Goal: Contribute content: Add original content to the website for others to see

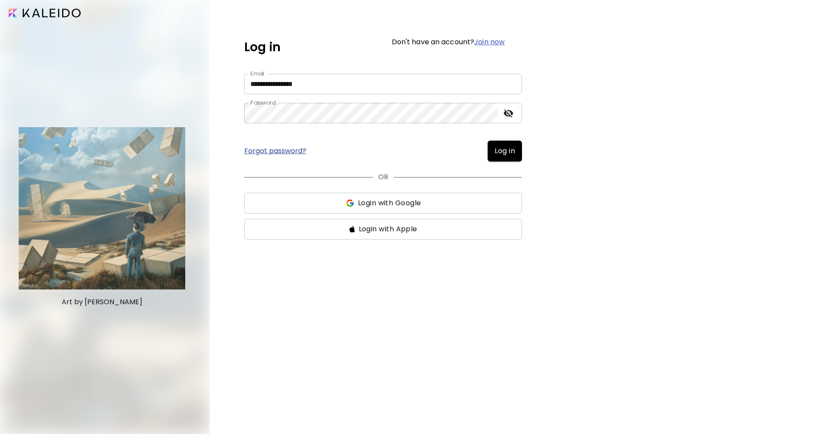
click at [505, 152] on span "Log in" at bounding box center [505, 151] width 20 height 10
click at [505, 152] on div "Forgot password? Log in" at bounding box center [383, 151] width 278 height 21
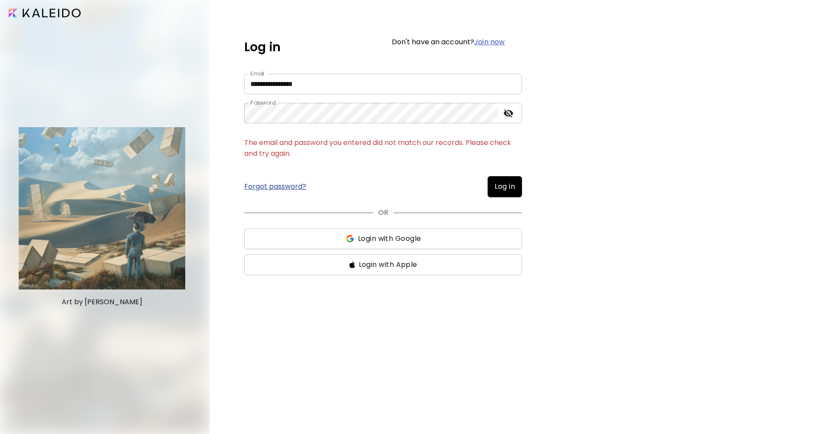
click at [512, 112] on icon "toggle password visibility" at bounding box center [509, 113] width 10 height 8
click at [512, 112] on icon "toggle password visibility" at bounding box center [509, 113] width 10 height 7
click at [513, 114] on icon "toggle password visibility" at bounding box center [509, 113] width 10 height 8
click at [512, 114] on icon "toggle password visibility" at bounding box center [509, 113] width 10 height 8
click at [497, 190] on span "Log in" at bounding box center [505, 186] width 20 height 10
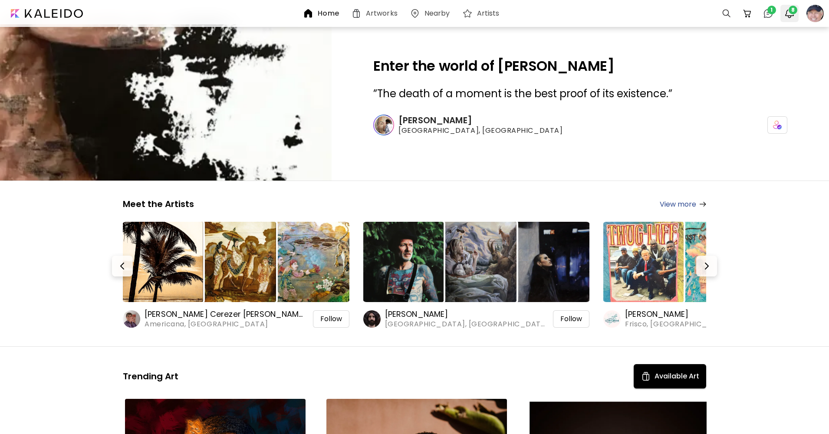
click at [792, 7] on span "8" at bounding box center [793, 10] width 9 height 9
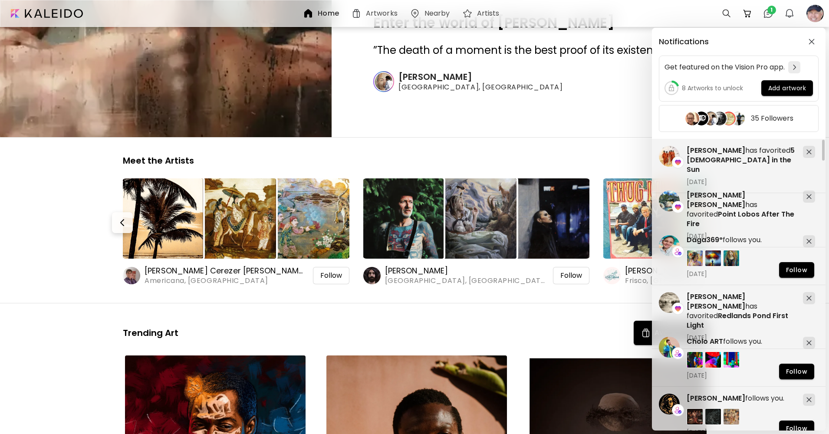
scroll to position [87, 0]
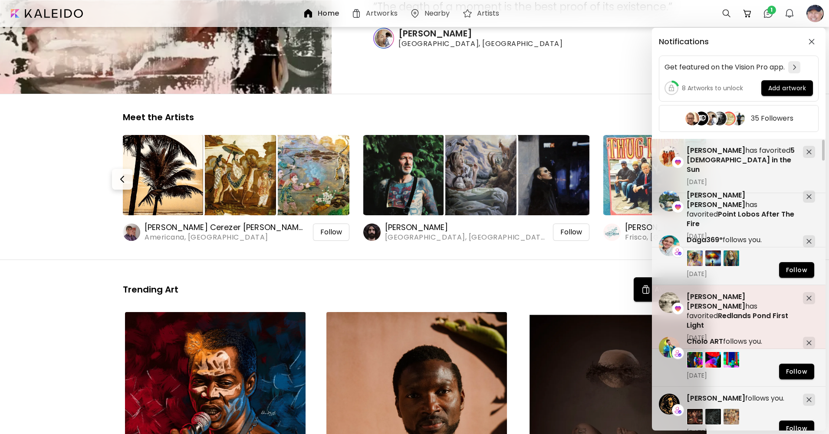
click at [711, 314] on div "Elsa Maria has favorited Redlands Pond First Light November 14, 2023" at bounding box center [741, 316] width 109 height 49
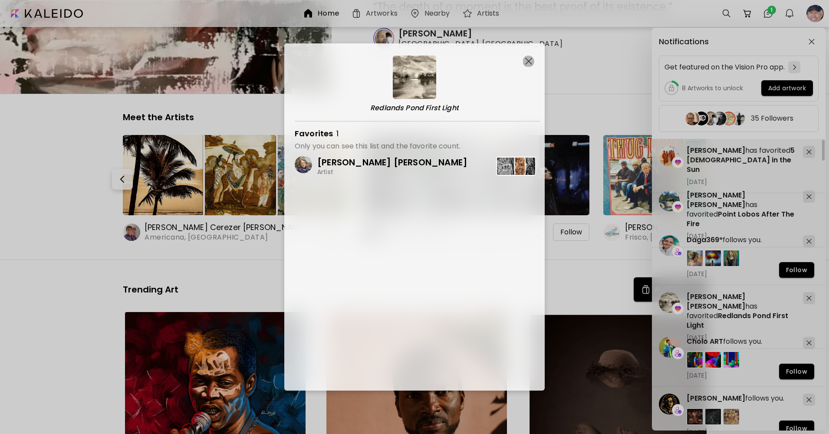
click at [526, 62] on img "button" at bounding box center [528, 61] width 7 height 7
click at [526, 62] on div "Notifications Get featured on the Vision Pro app. 8 Artworks to unlock Add artw…" at bounding box center [414, 217] width 829 height 434
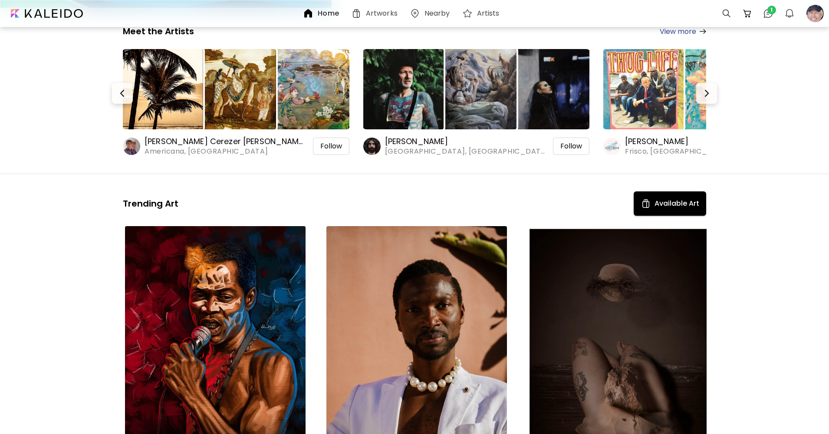
scroll to position [174, 0]
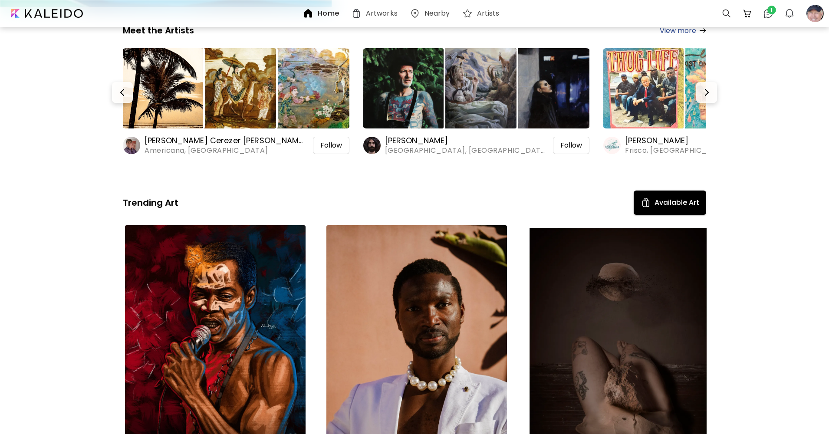
click at [381, 13] on h6 "Artworks" at bounding box center [382, 13] width 32 height 7
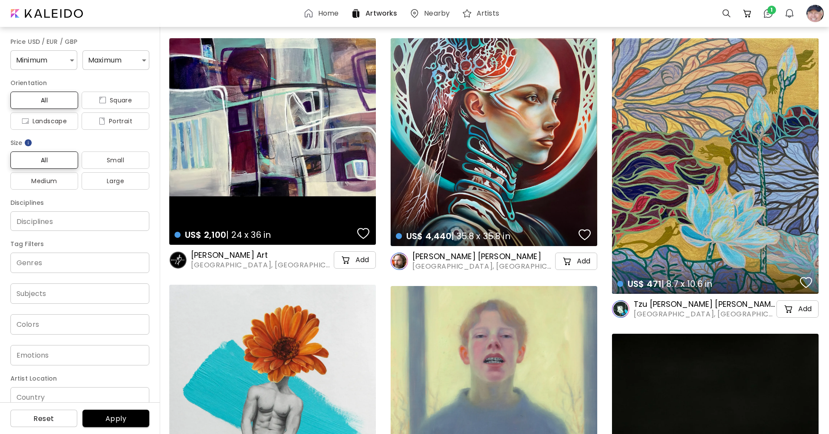
click at [319, 10] on h6 "Home" at bounding box center [328, 13] width 20 height 7
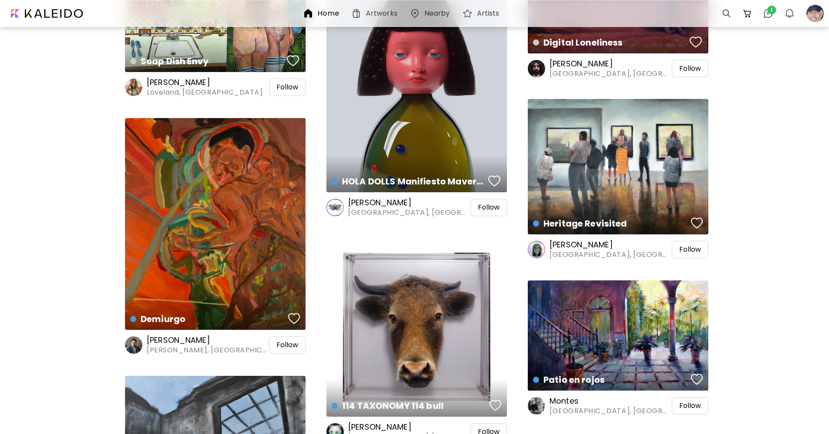
scroll to position [1606, 0]
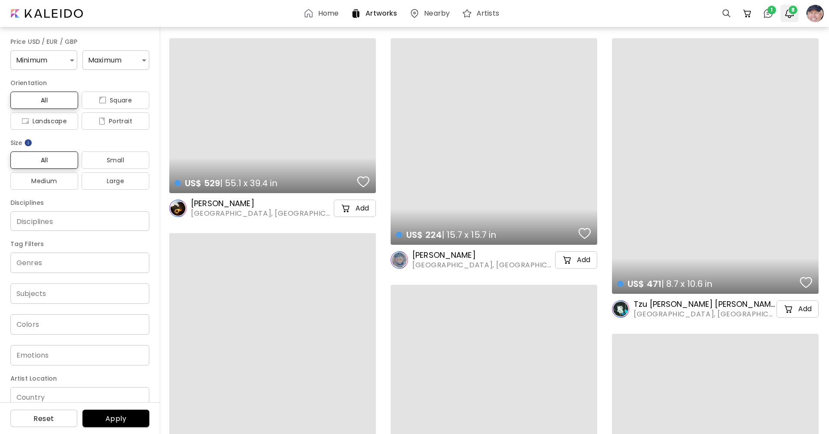
click at [789, 13] on img "button" at bounding box center [789, 13] width 10 height 10
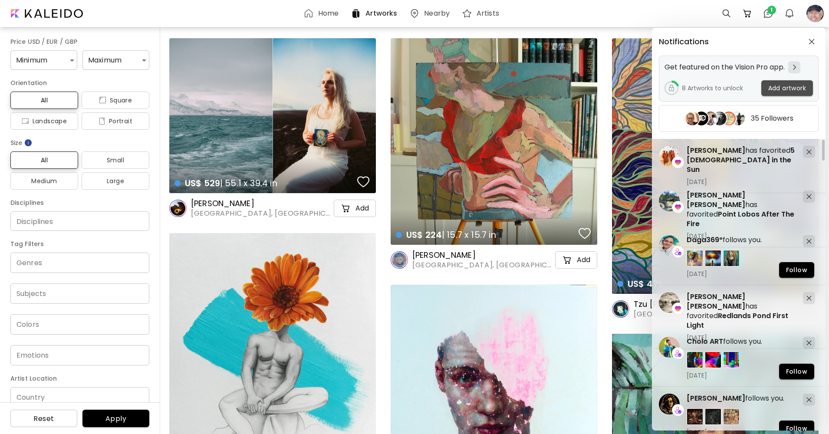
click at [773, 87] on span "Add artwork" at bounding box center [787, 88] width 38 height 9
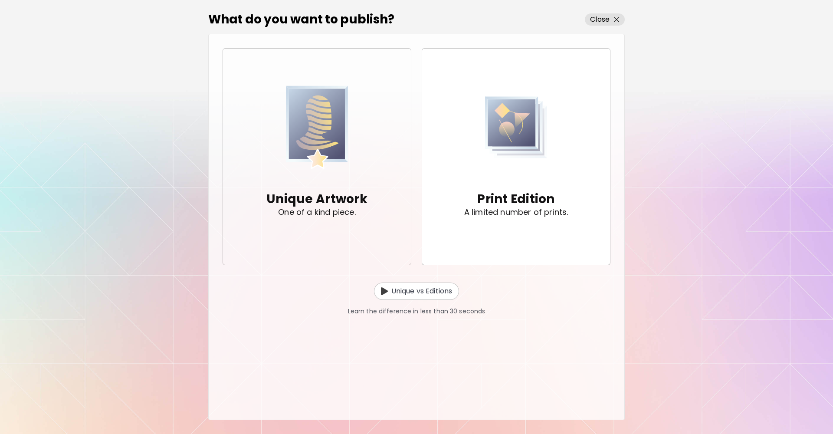
click at [297, 142] on img "button" at bounding box center [317, 127] width 63 height 93
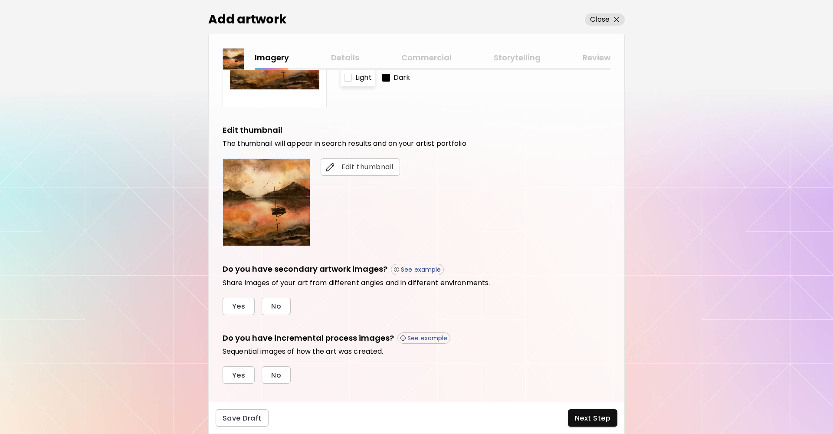
scroll to position [128, 0]
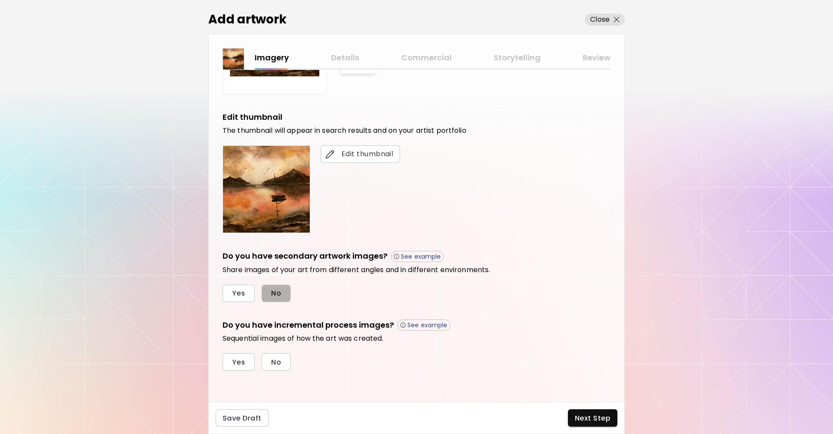
click at [277, 293] on span "No" at bounding box center [276, 293] width 10 height 9
click at [270, 357] on button "No" at bounding box center [276, 361] width 29 height 17
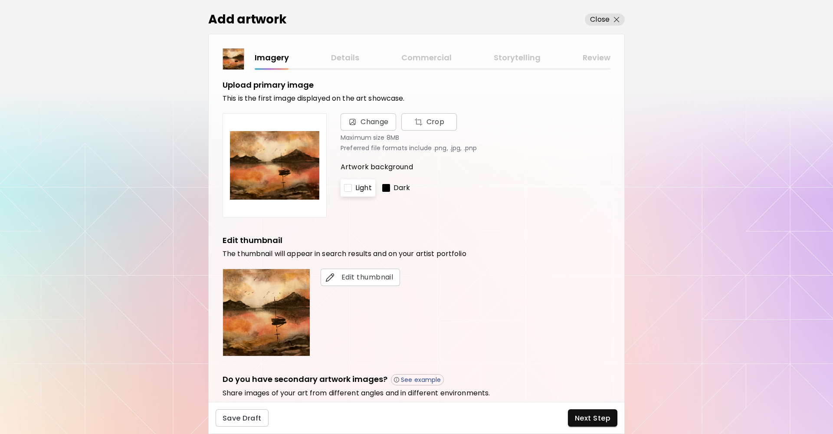
scroll to position [0, 0]
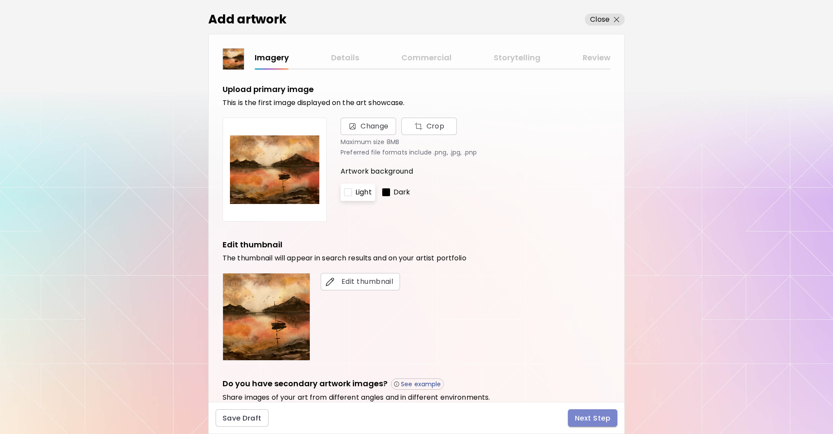
click at [597, 417] on span "Next Step" at bounding box center [593, 418] width 36 height 9
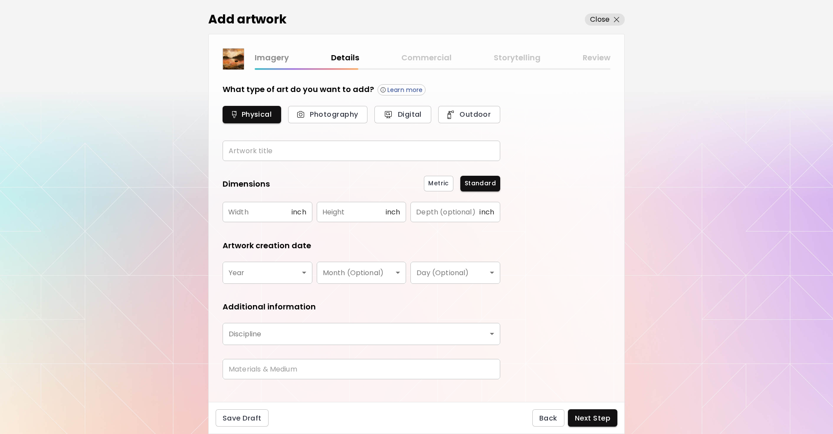
click at [276, 149] on input "text" at bounding box center [362, 151] width 278 height 20
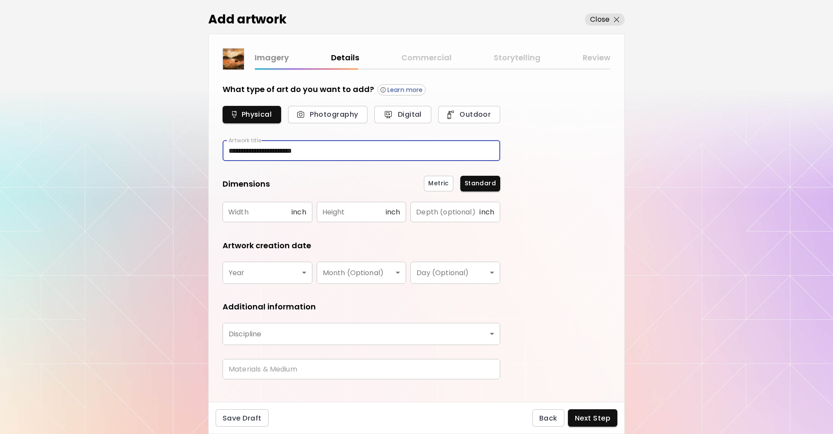
type input "**********"
click at [290, 214] on input "text" at bounding box center [257, 212] width 69 height 20
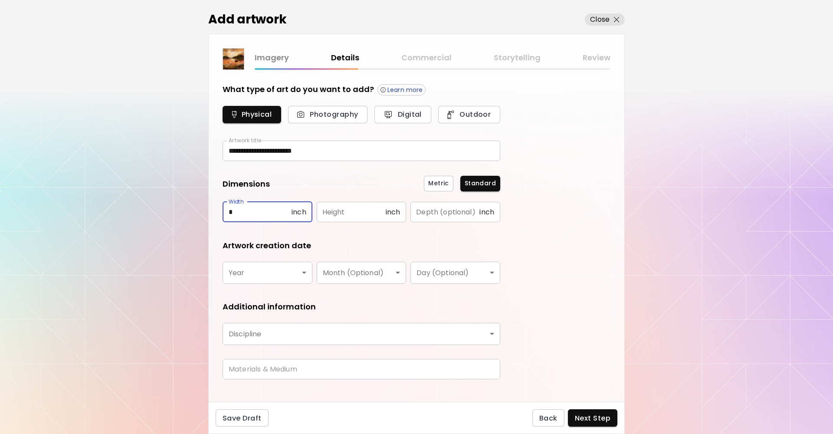
type input "*"
click at [383, 207] on input "text" at bounding box center [351, 212] width 69 height 20
type input "*"
click at [428, 211] on input "text" at bounding box center [445, 212] width 69 height 20
type input "*"
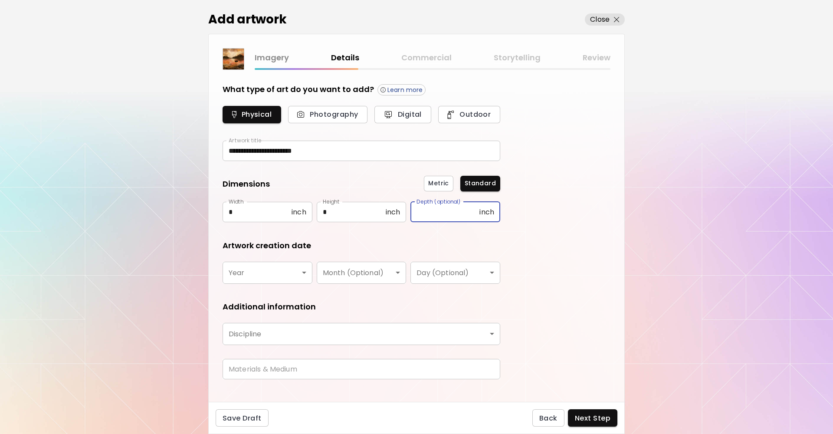
type input "*"
type input "***"
click at [442, 239] on form "**********" at bounding box center [362, 235] width 278 height 303
click at [290, 277] on body "**********" at bounding box center [416, 217] width 833 height 434
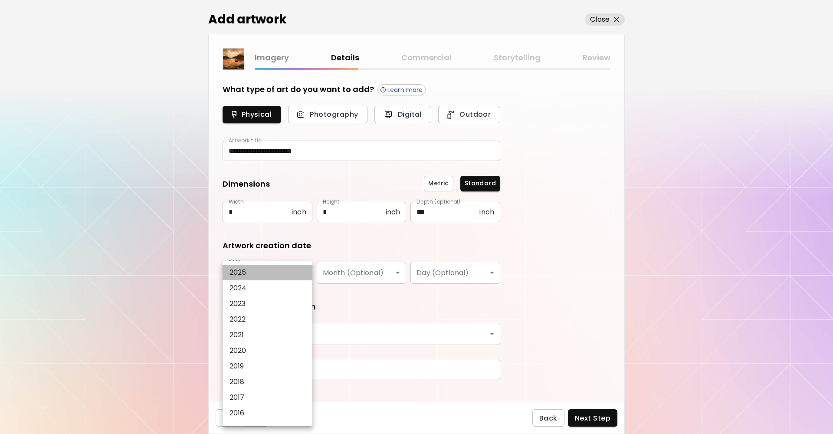
click at [254, 272] on li "2025" at bounding box center [270, 273] width 94 height 16
type input "****"
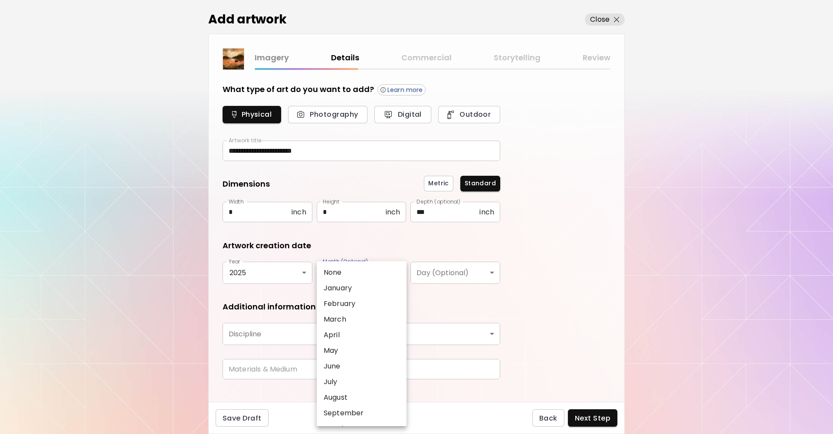
click at [371, 269] on body "**********" at bounding box center [416, 217] width 833 height 434
click at [372, 410] on li "September" at bounding box center [364, 413] width 94 height 16
type input "*********"
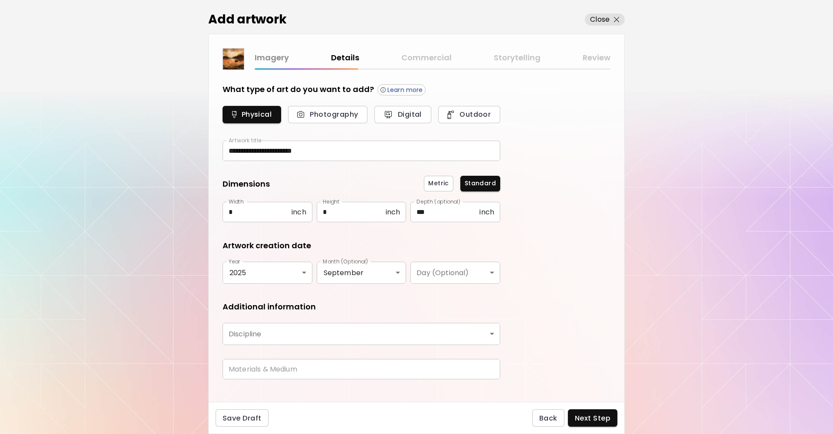
click at [436, 273] on body "**********" at bounding box center [416, 217] width 833 height 434
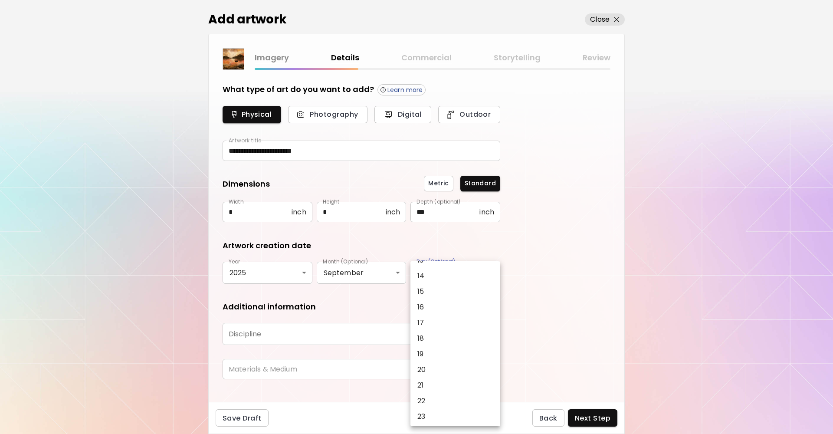
scroll to position [217, 0]
click at [424, 290] on p "15" at bounding box center [421, 290] width 7 height 10
type input "**"
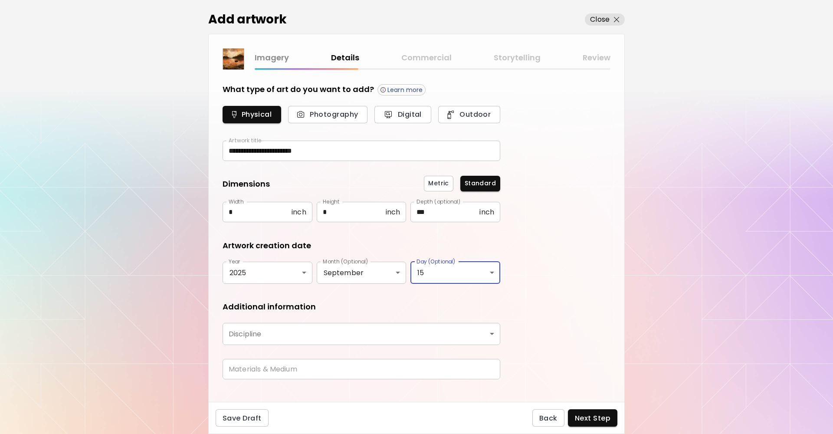
click at [350, 327] on body "**********" at bounding box center [416, 217] width 833 height 434
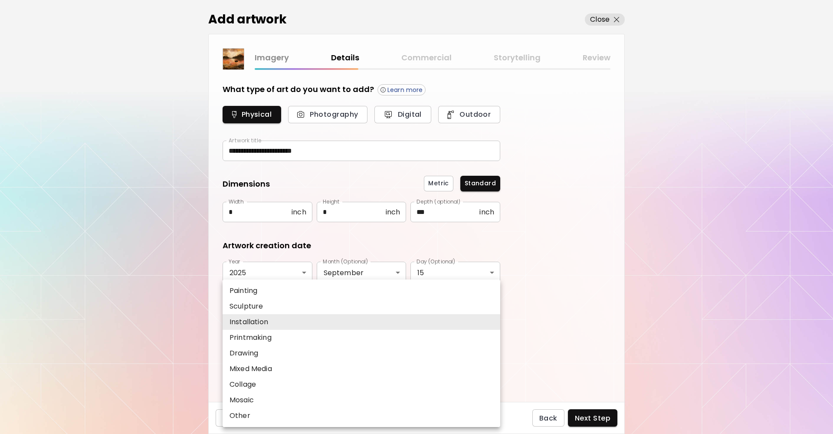
click at [348, 329] on body "**********" at bounding box center [416, 217] width 833 height 434
click at [251, 291] on p "Painting" at bounding box center [244, 291] width 28 height 10
type input "********"
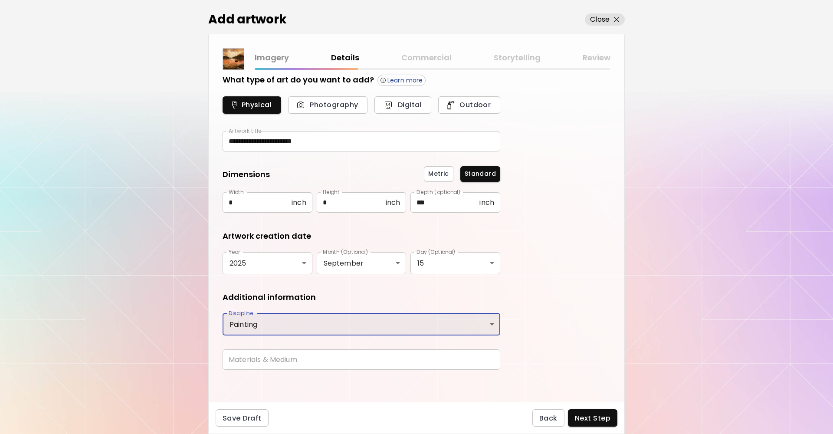
scroll to position [12, 0]
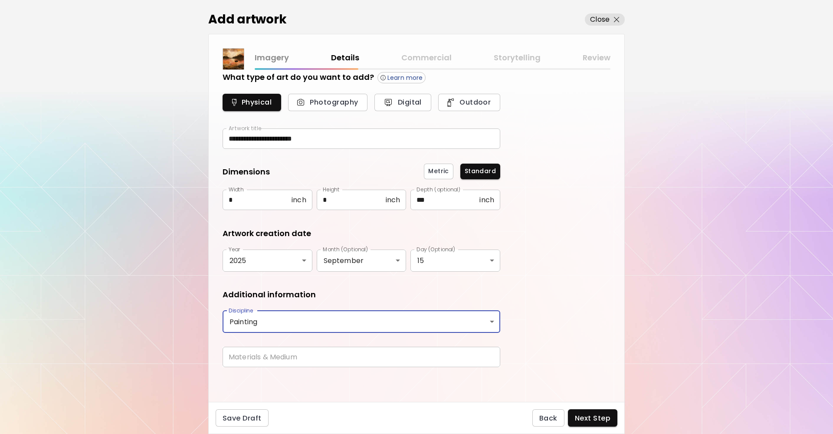
click at [299, 358] on input "text" at bounding box center [362, 357] width 278 height 20
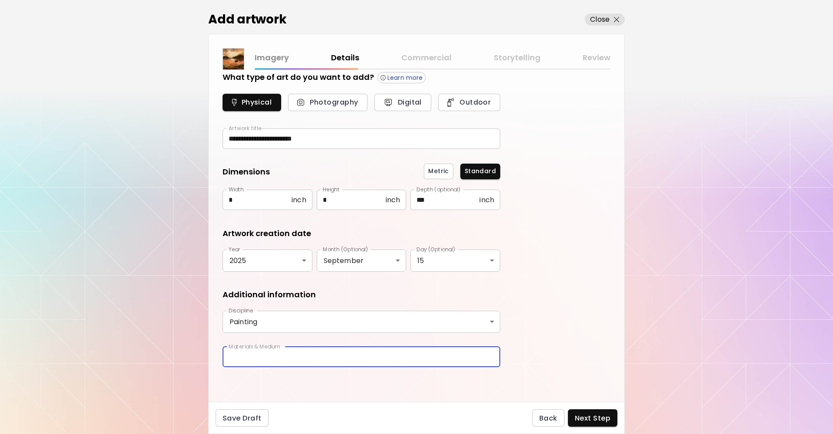
type input "**********"
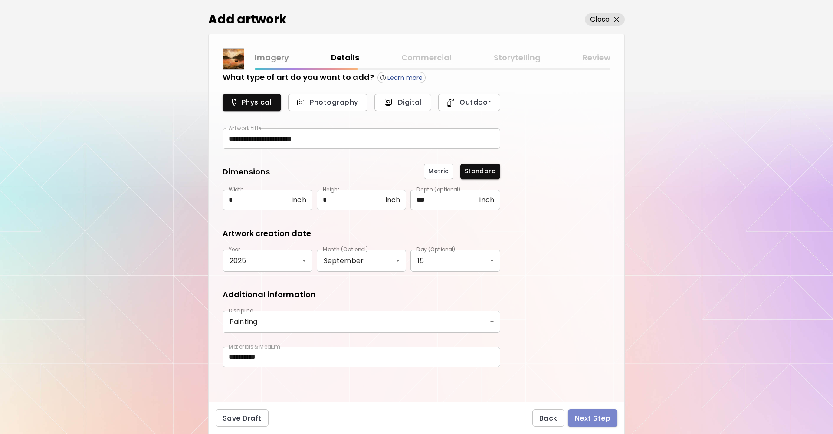
click at [588, 412] on button "Next Step" at bounding box center [592, 417] width 49 height 17
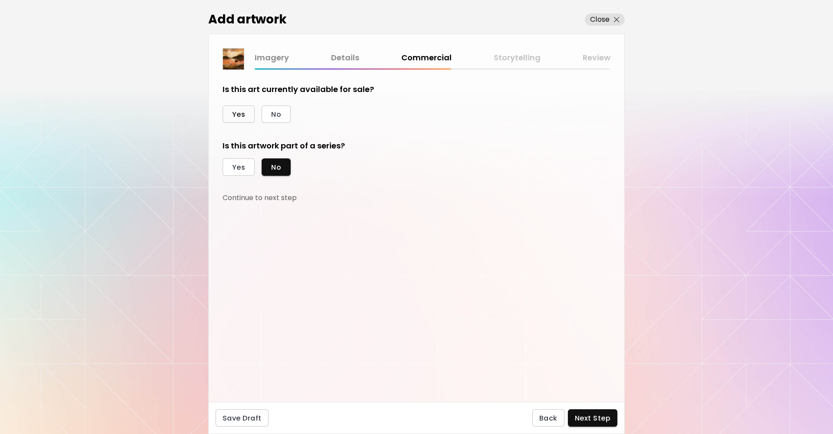
click at [230, 111] on button "Yes" at bounding box center [239, 113] width 32 height 17
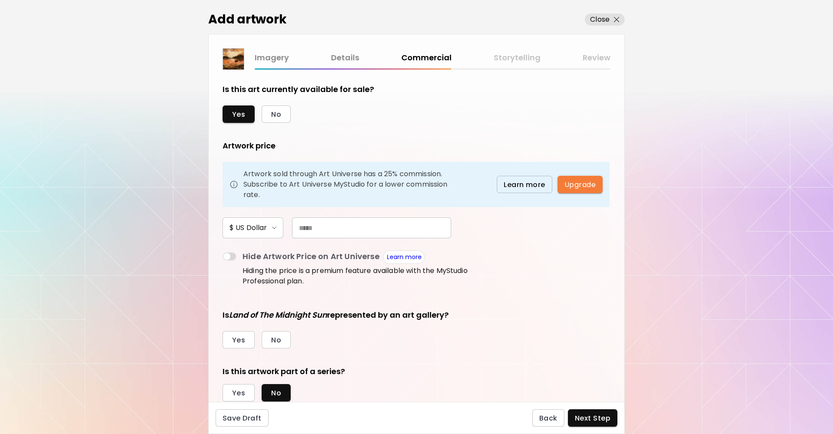
click at [306, 230] on input "text" at bounding box center [371, 227] width 159 height 21
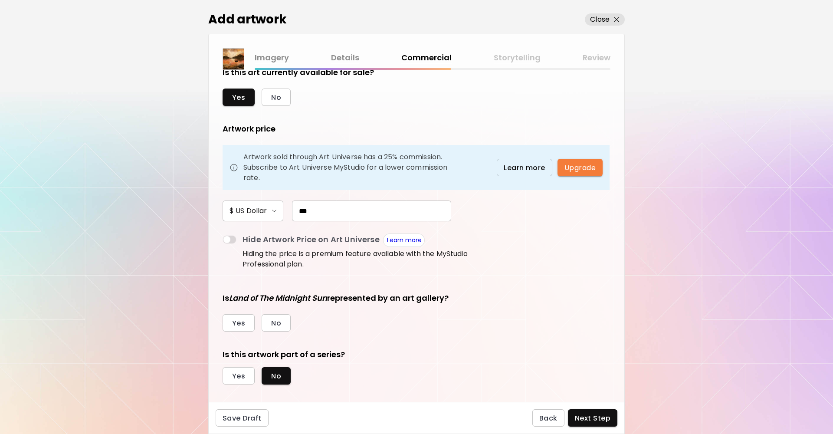
scroll to position [26, 0]
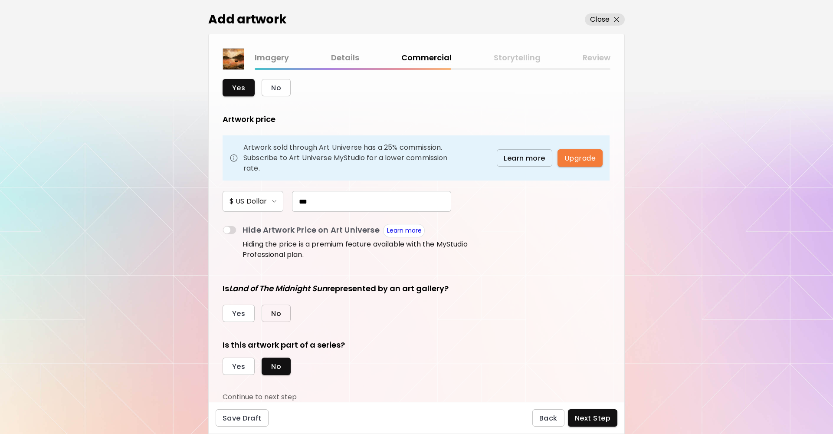
type input "***"
click at [280, 313] on span "No" at bounding box center [276, 313] width 10 height 9
click at [605, 413] on button "Next Step" at bounding box center [592, 417] width 49 height 17
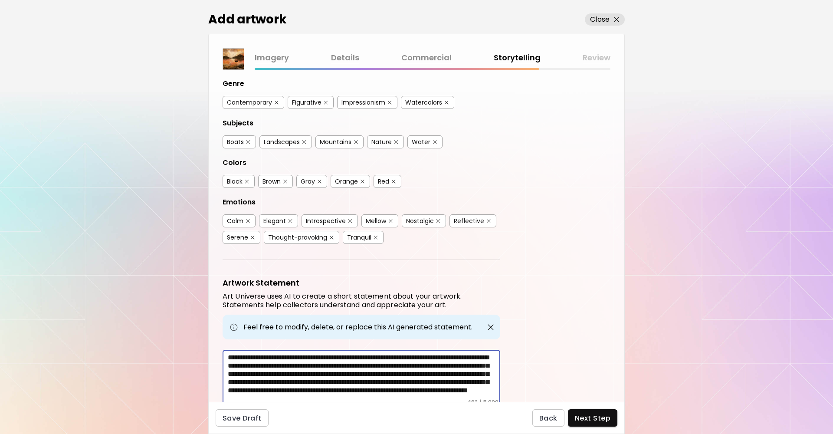
scroll to position [13, 0]
click at [592, 416] on span "Next Step" at bounding box center [593, 418] width 36 height 9
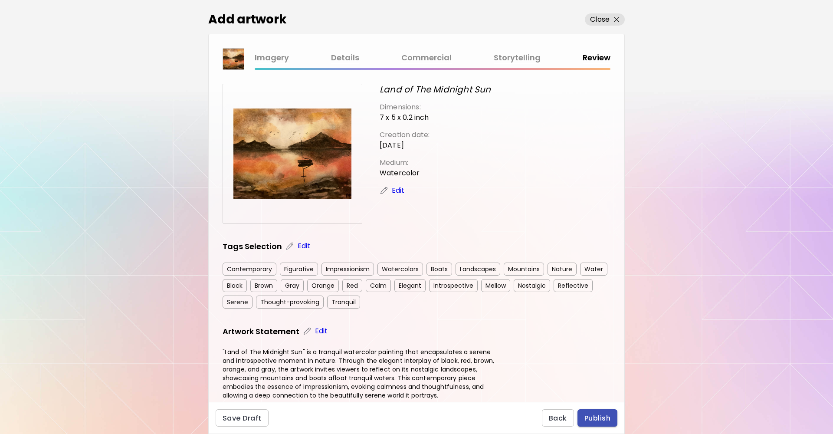
click at [603, 415] on span "Publish" at bounding box center [598, 418] width 26 height 9
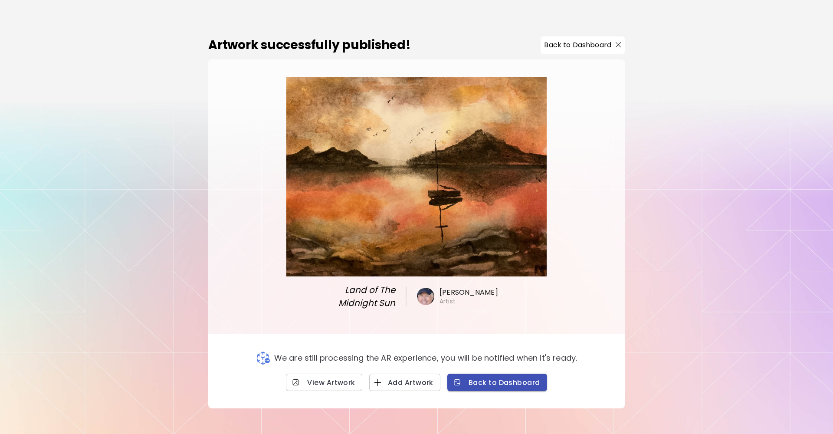
click at [504, 377] on button "Back to Dashboard" at bounding box center [497, 382] width 100 height 17
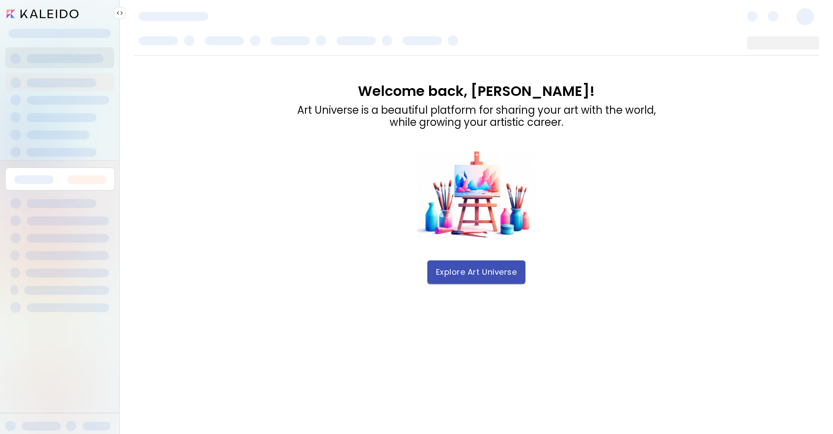
click at [464, 268] on span "Explore Art Universe" at bounding box center [476, 272] width 81 height 10
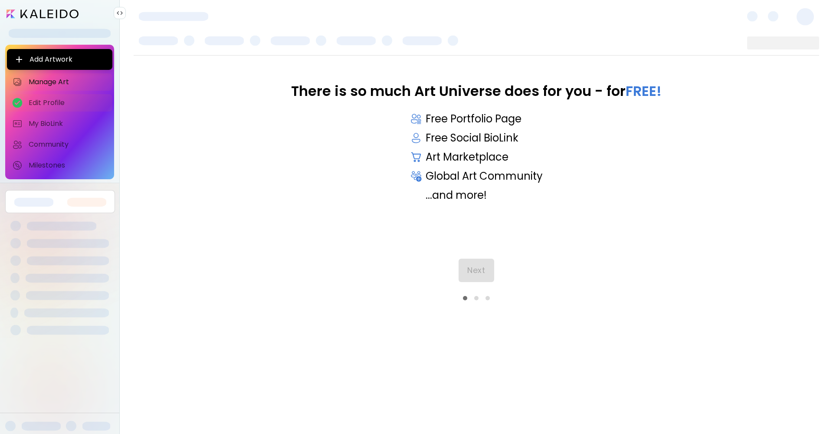
click at [50, 102] on span "Edit Profile" at bounding box center [68, 103] width 79 height 9
click at [63, 104] on span "Edit Profile" at bounding box center [68, 103] width 79 height 9
click at [470, 264] on button "Next" at bounding box center [476, 270] width 35 height 23
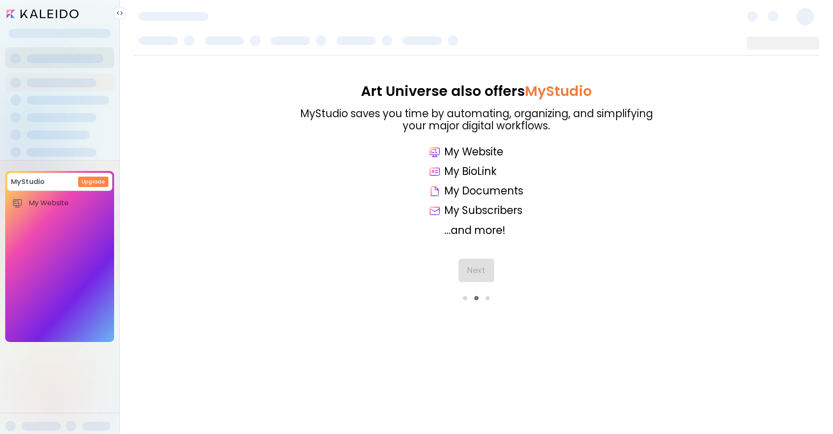
click at [61, 217] on div "MyStudio Upgrade My Website My Showrooms My Documents My Subscribers My Provena…" at bounding box center [59, 256] width 109 height 171
click at [59, 221] on div "MyStudio Upgrade My Website My Showrooms My Documents My Subscribers My Provena…" at bounding box center [59, 256] width 109 height 171
drag, startPoint x: 59, startPoint y: 221, endPoint x: 76, endPoint y: 224, distance: 16.3
click at [76, 224] on div "MyStudio Upgrade My Website My Showrooms My Documents My Subscribers My Provena…" at bounding box center [59, 256] width 109 height 171
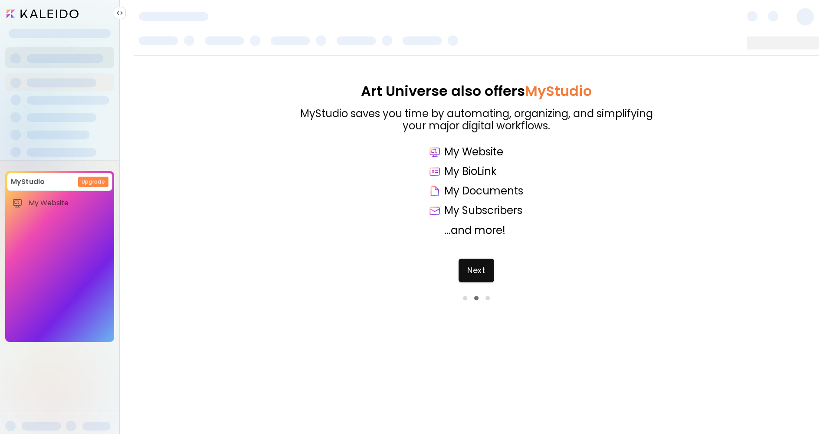
click at [245, 219] on div "Art Universe also offers MyStudio MyStudio saves you time by automating, organi…" at bounding box center [477, 160] width 686 height 154
click at [478, 269] on span "Next" at bounding box center [476, 271] width 18 height 10
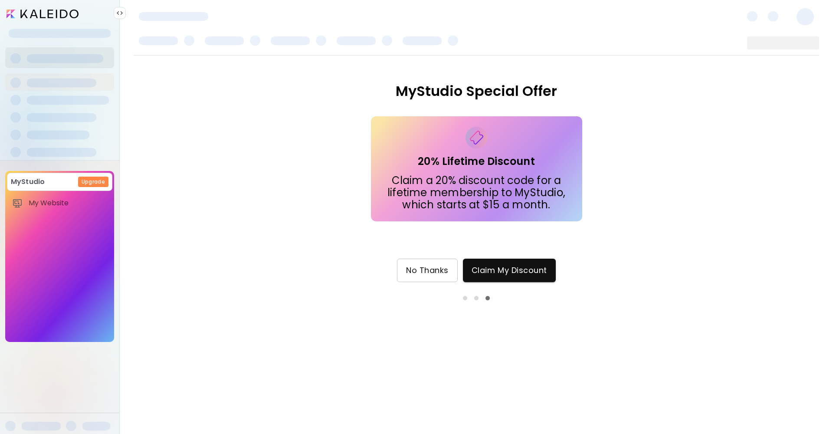
click at [455, 264] on button "No Thanks" at bounding box center [427, 270] width 61 height 23
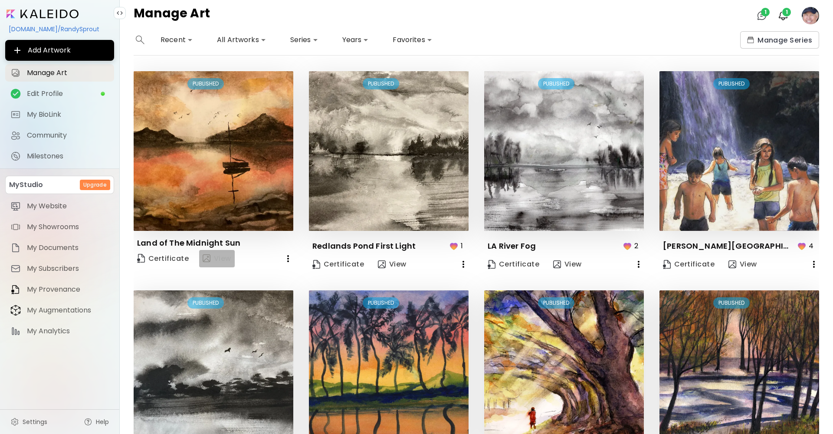
click at [206, 259] on img "button" at bounding box center [207, 258] width 8 height 8
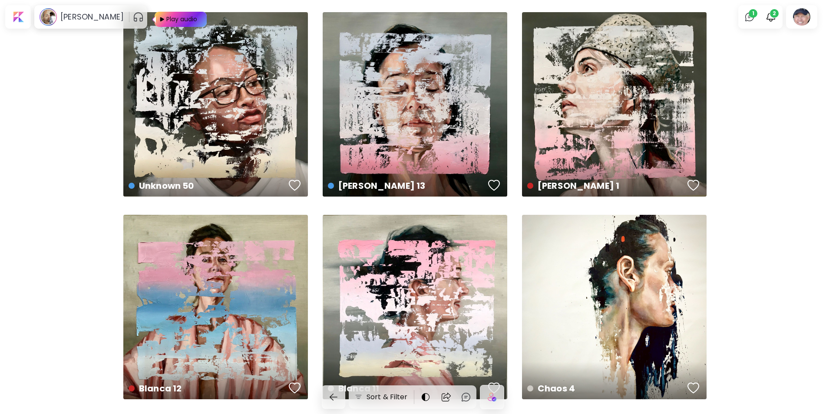
scroll to position [2561, 0]
